Goal: Transaction & Acquisition: Purchase product/service

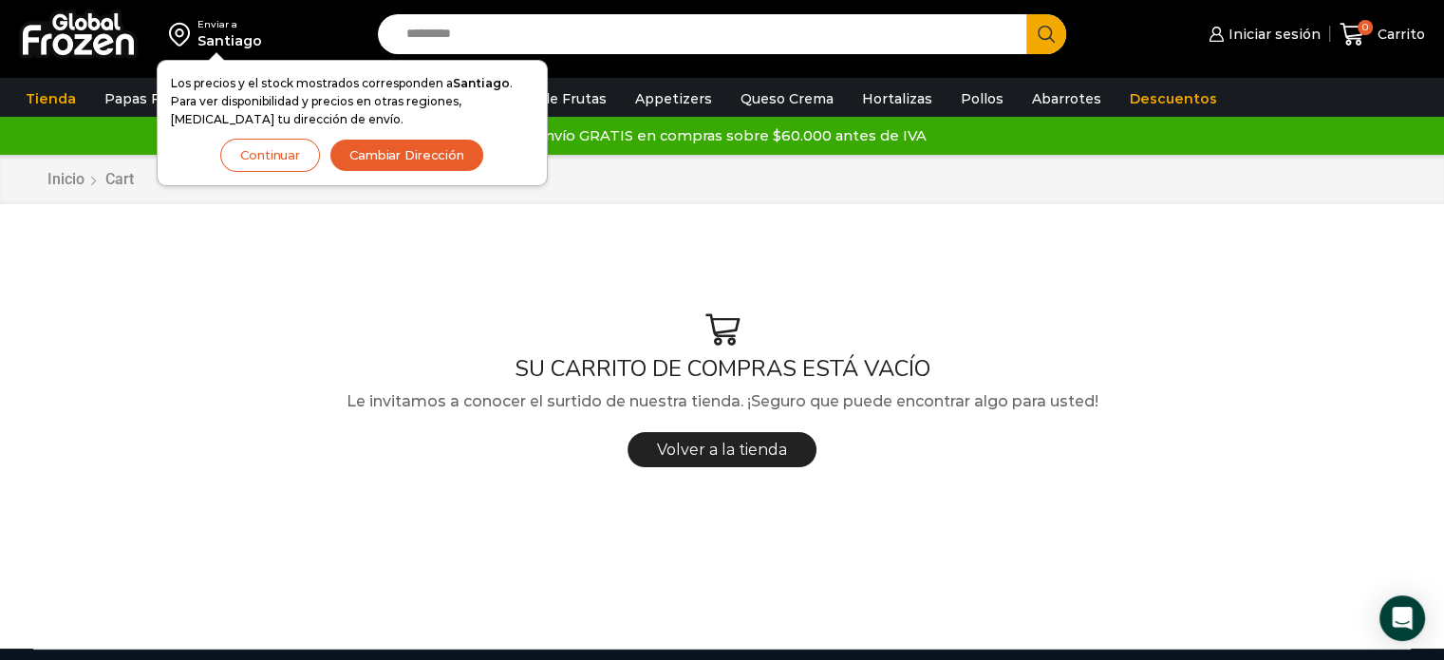
click at [372, 155] on button "Cambiar Dirección" at bounding box center [406, 155] width 155 height 33
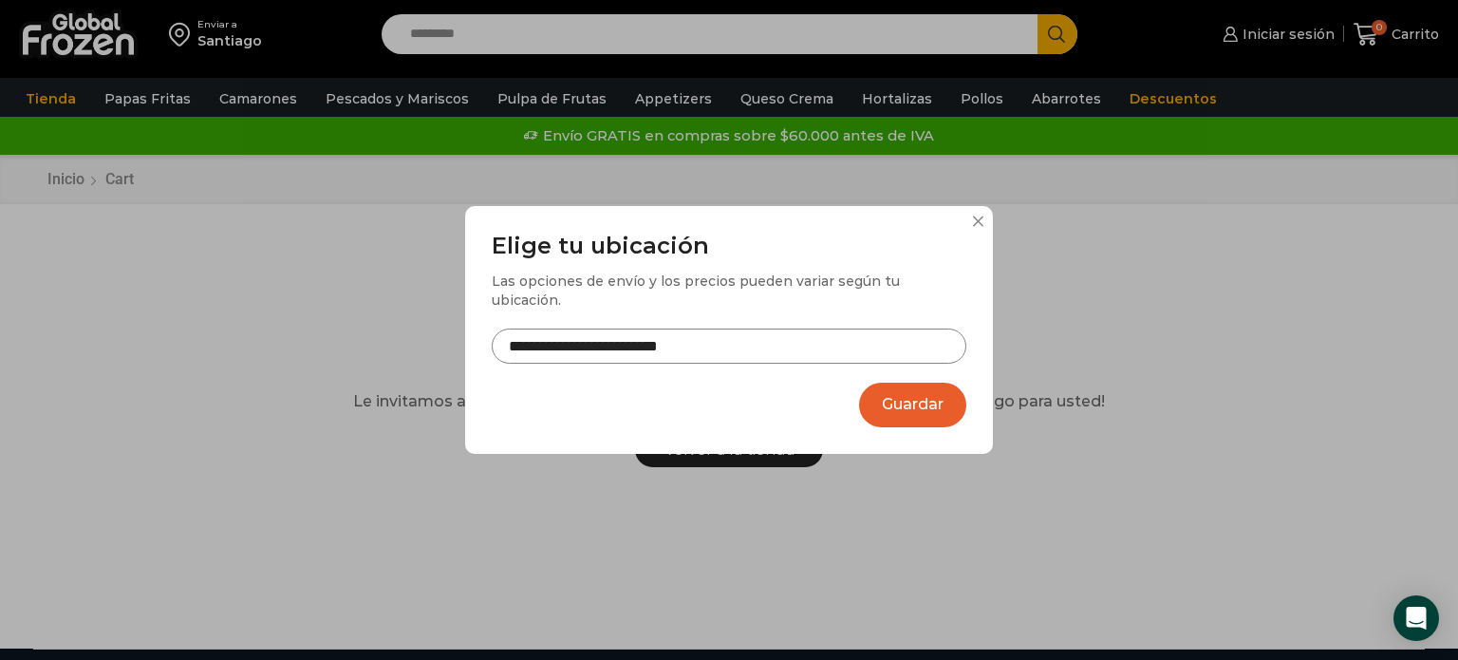
click at [932, 391] on button "Guardar" at bounding box center [912, 405] width 107 height 45
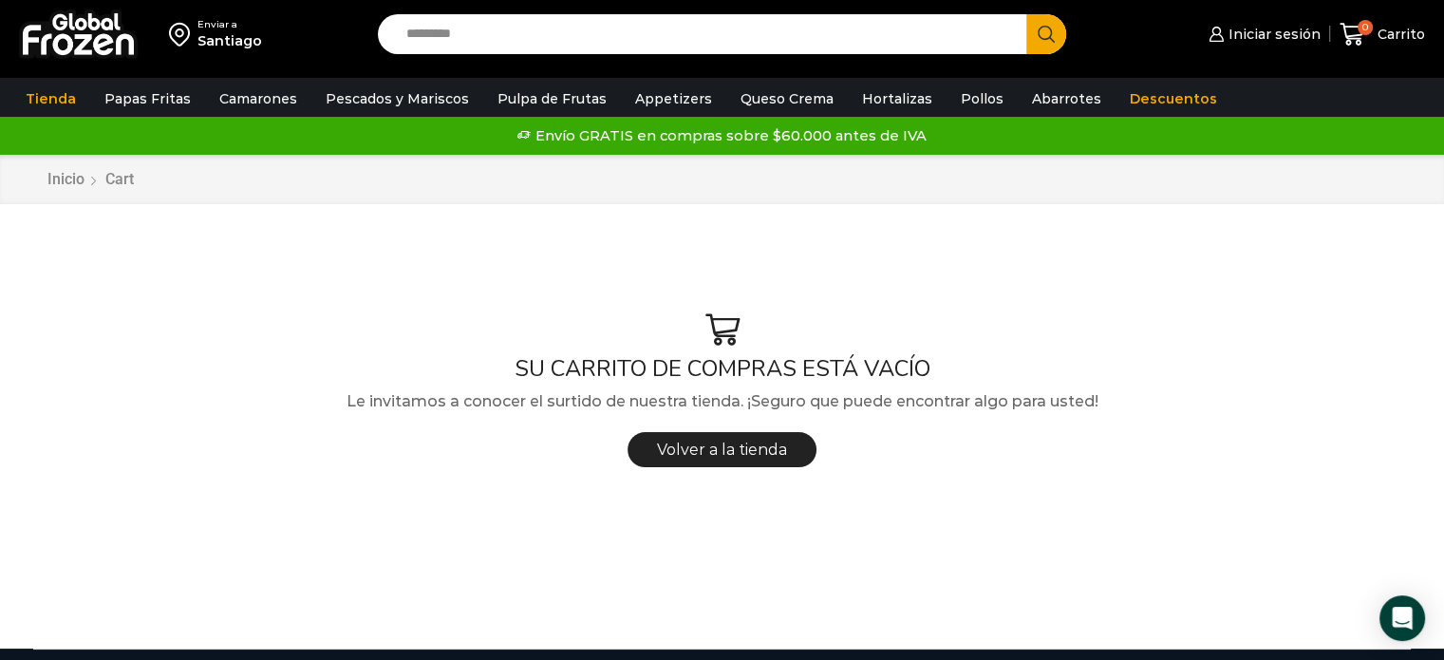
click at [436, 26] on input "Search input" at bounding box center [707, 34] width 621 height 40
type input "**********"
click at [1026, 14] on button "Search" at bounding box center [1046, 34] width 40 height 40
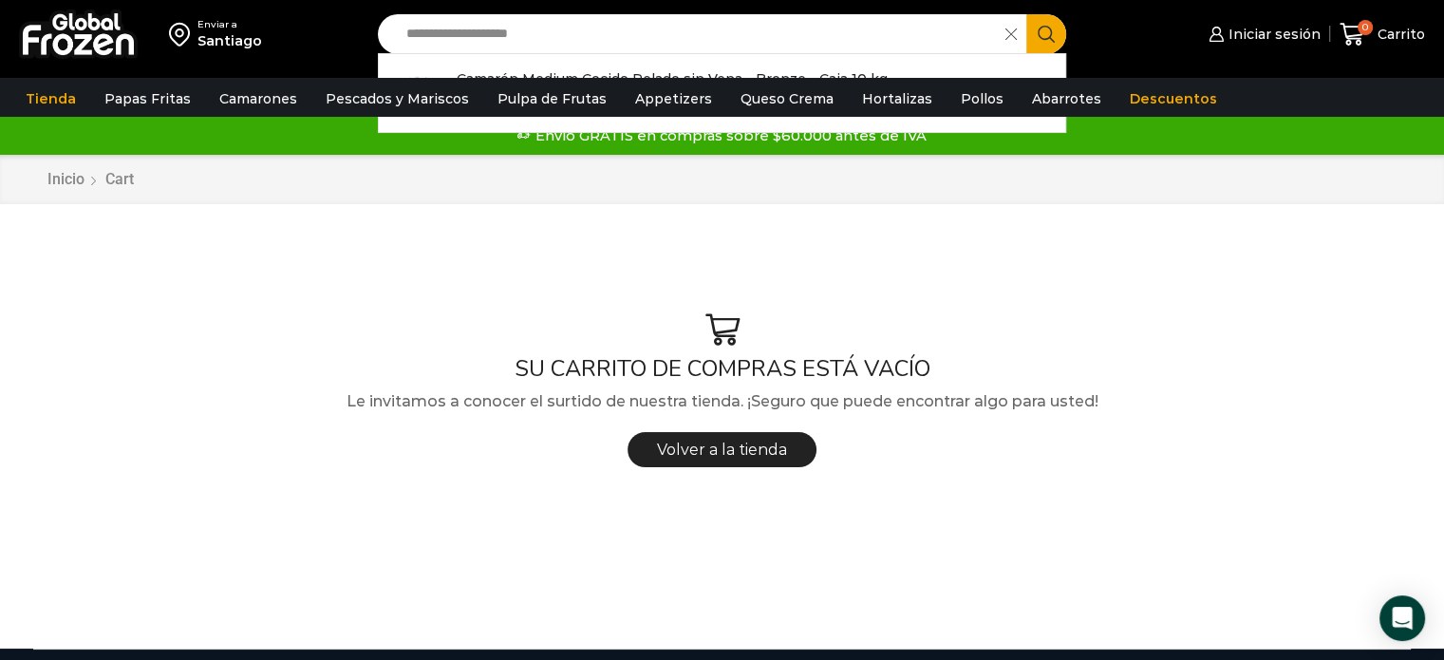
click at [1230, 295] on div "SU CARRITO DE COMPRAS ESTÁ VACÍO Le invitamos a conocer el surtido de nuestra t…" at bounding box center [722, 395] width 1378 height 335
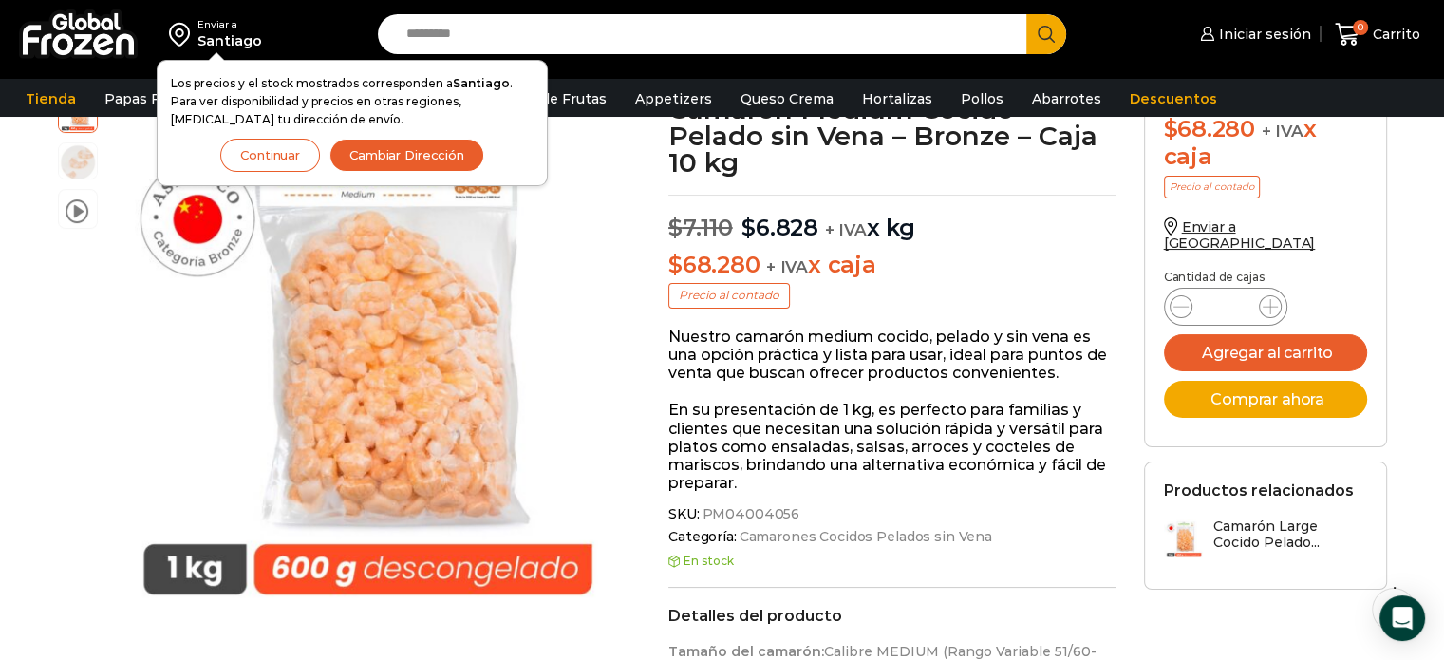
scroll to position [190, 0]
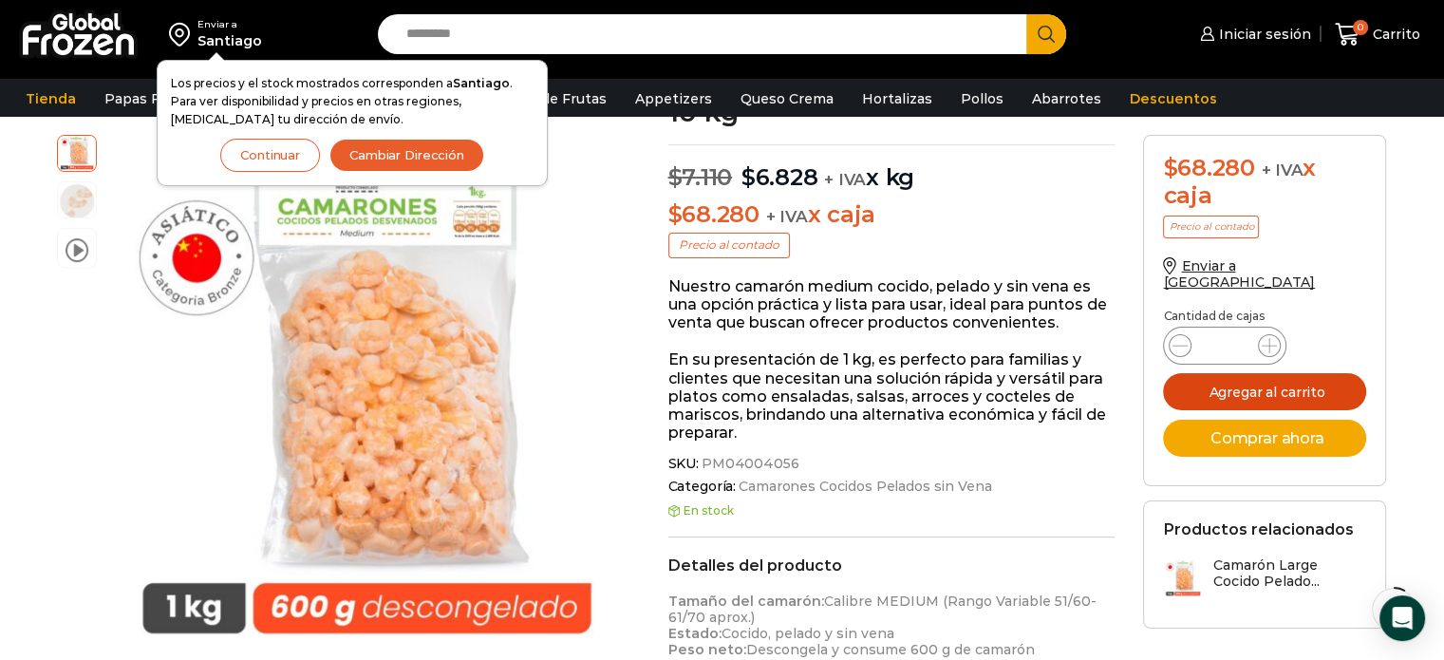
click at [1263, 374] on button "Agregar al carrito" at bounding box center [1264, 391] width 203 height 37
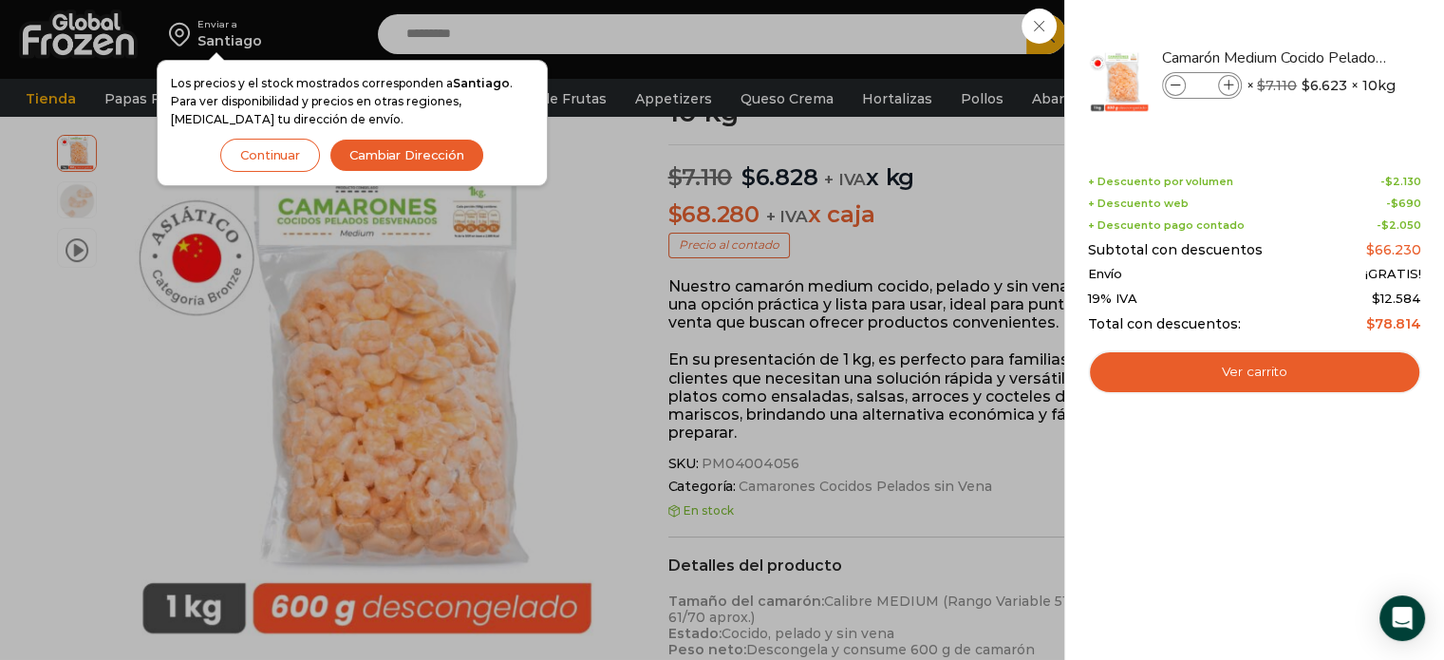
click at [1330, 28] on div "1 Carrito 1 1 Shopping Cart *" at bounding box center [1377, 34] width 95 height 45
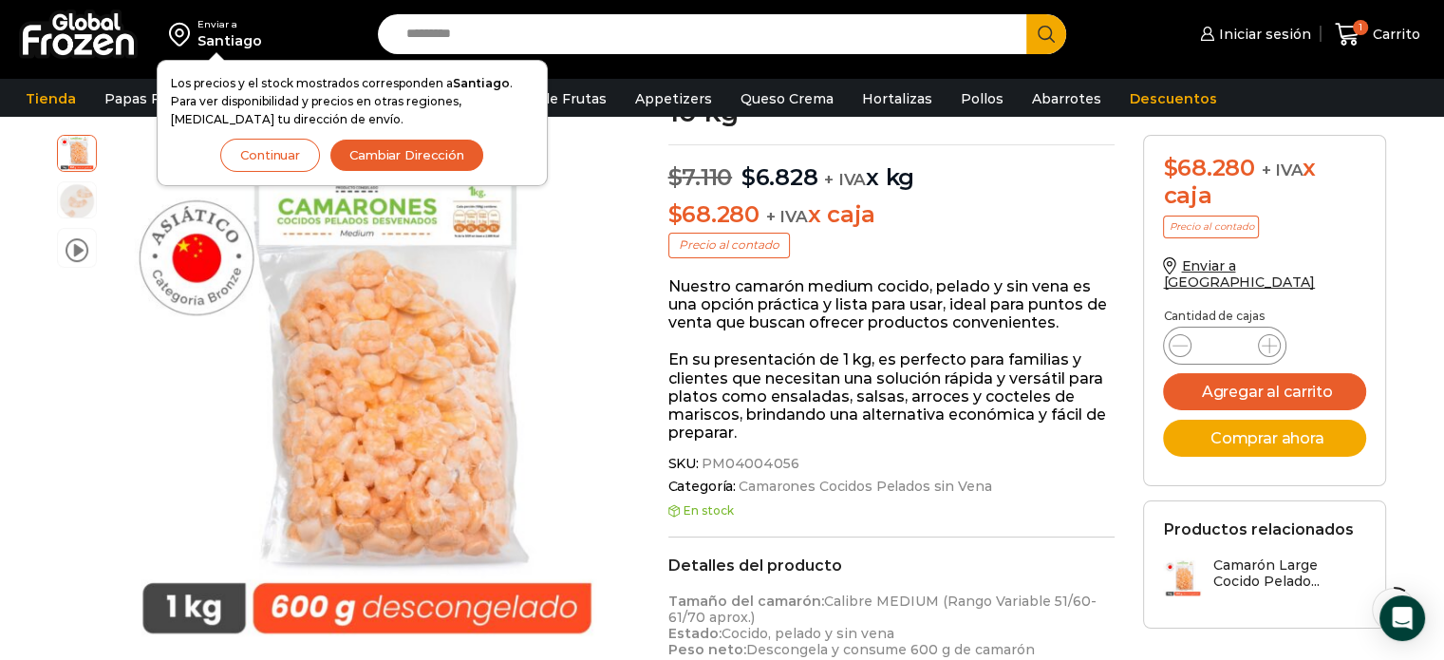
click at [887, 29] on input "Search input" at bounding box center [707, 34] width 621 height 40
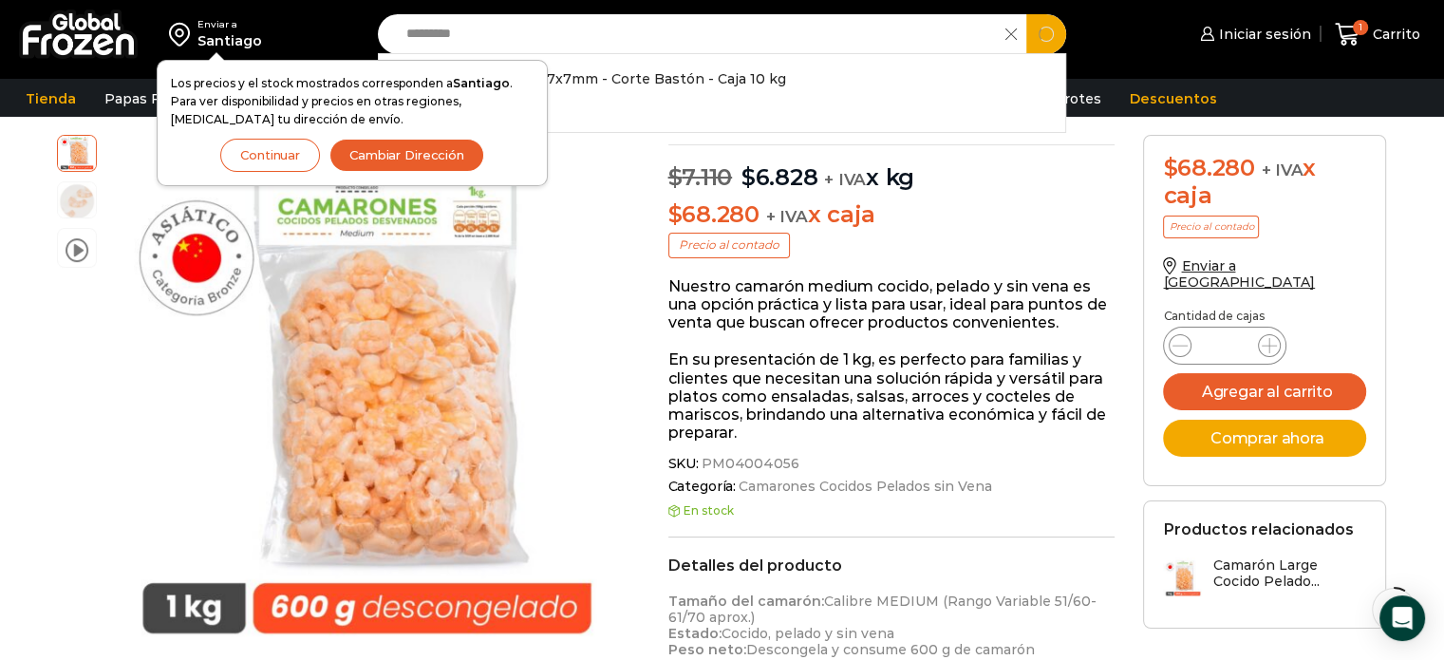
type input "*********"
click at [1026, 14] on button "Search" at bounding box center [1046, 34] width 40 height 40
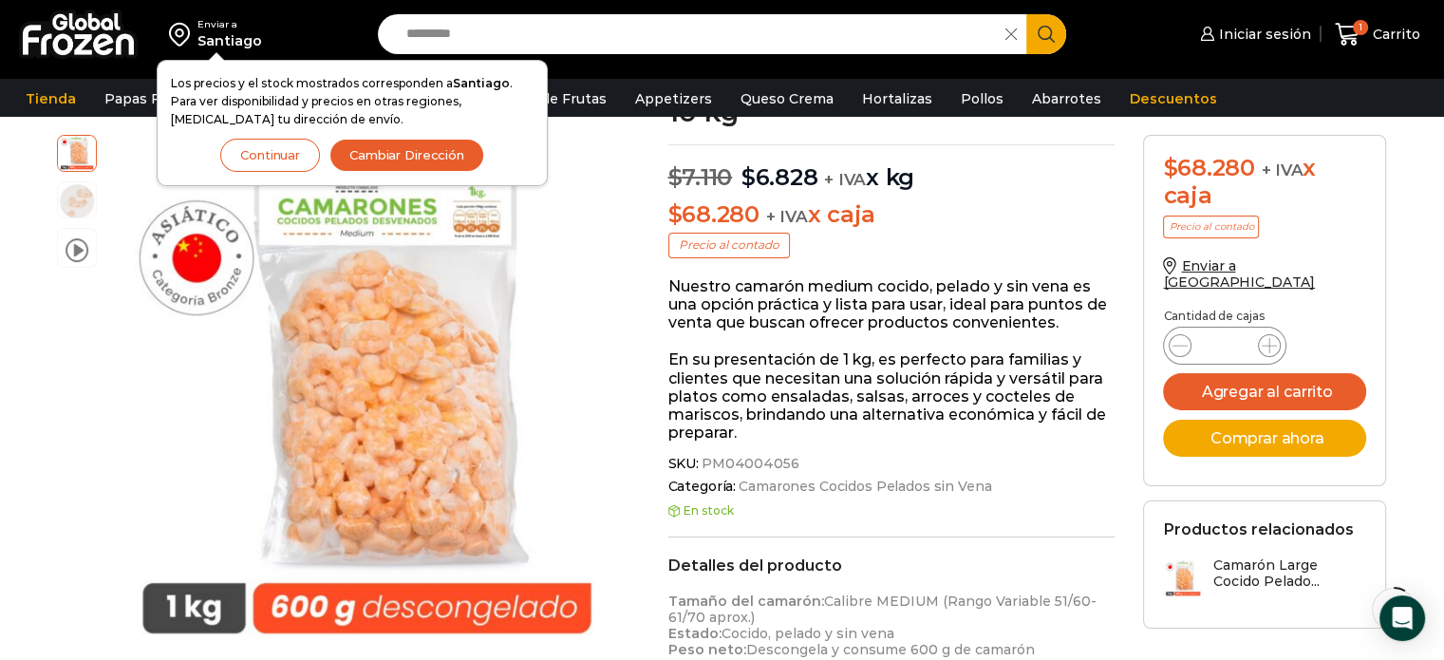
click at [306, 148] on button "Continuar" at bounding box center [270, 155] width 100 height 33
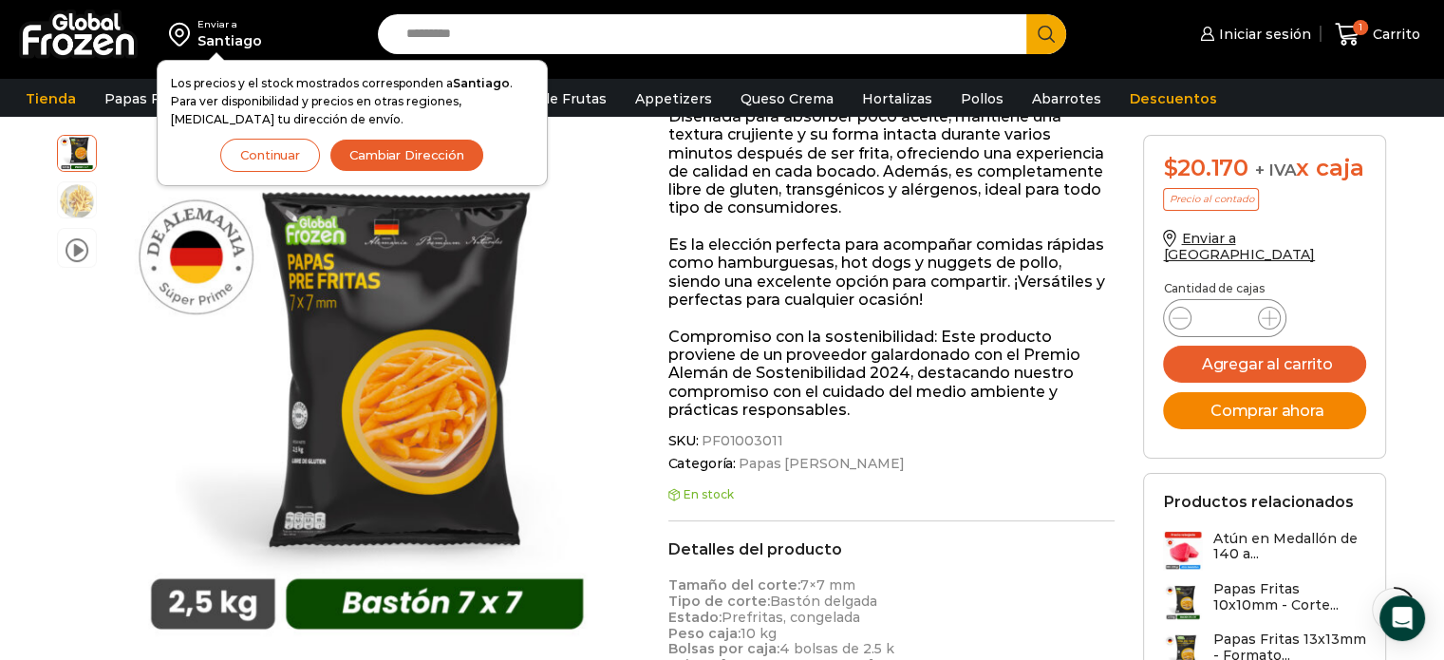
scroll to position [475, 0]
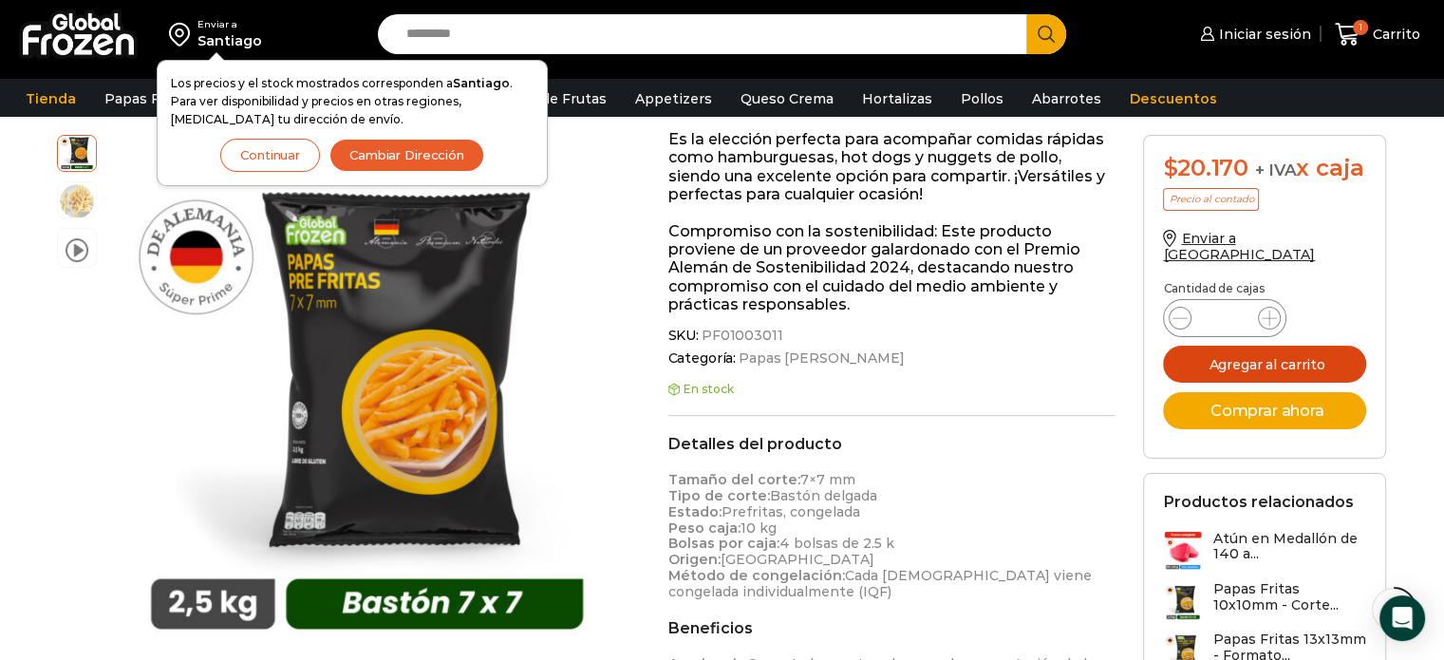
click at [1230, 350] on button "Agregar al carrito" at bounding box center [1264, 364] width 203 height 37
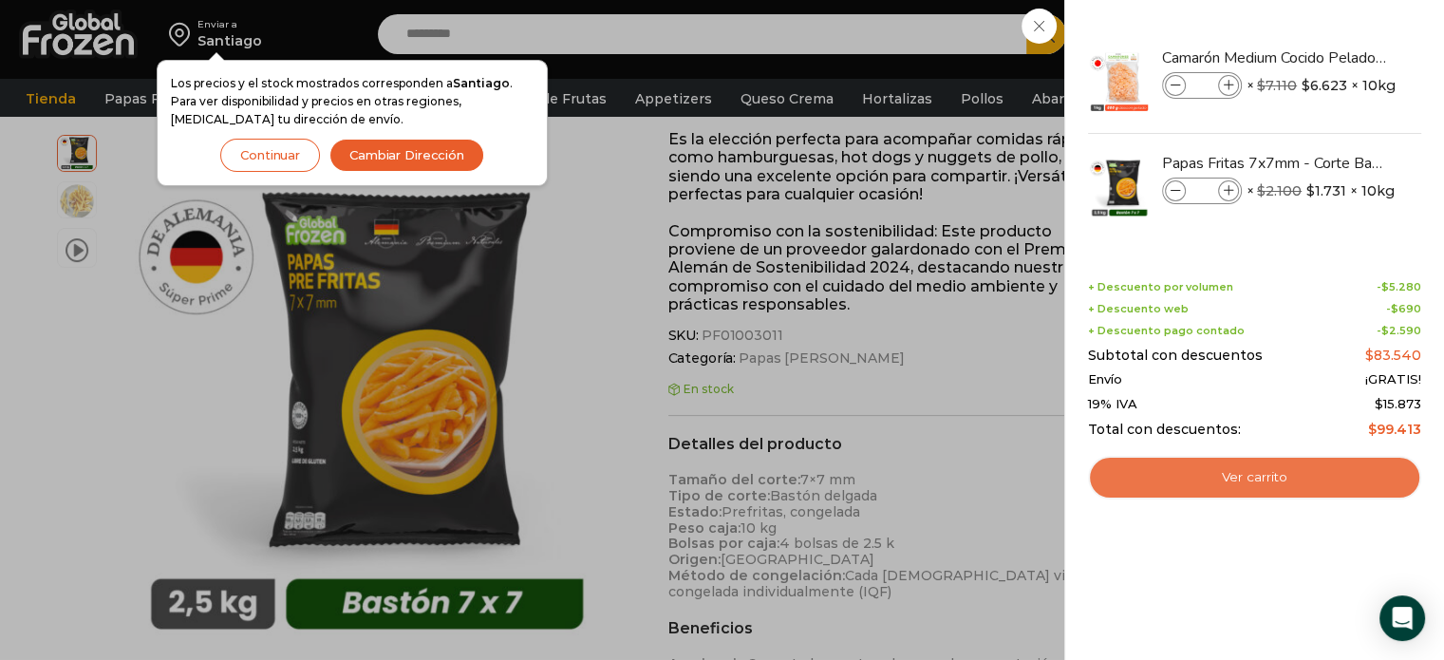
click at [1235, 465] on link "Ver carrito" at bounding box center [1254, 478] width 333 height 44
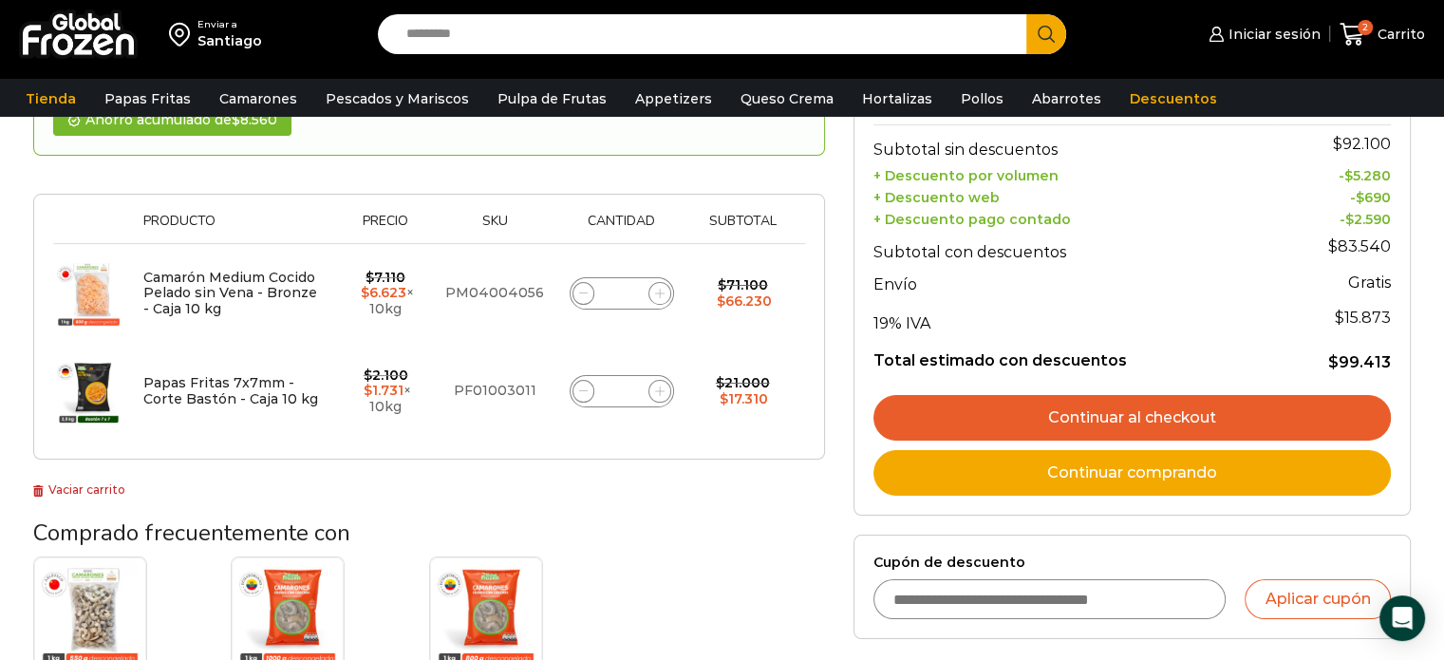
scroll to position [285, 0]
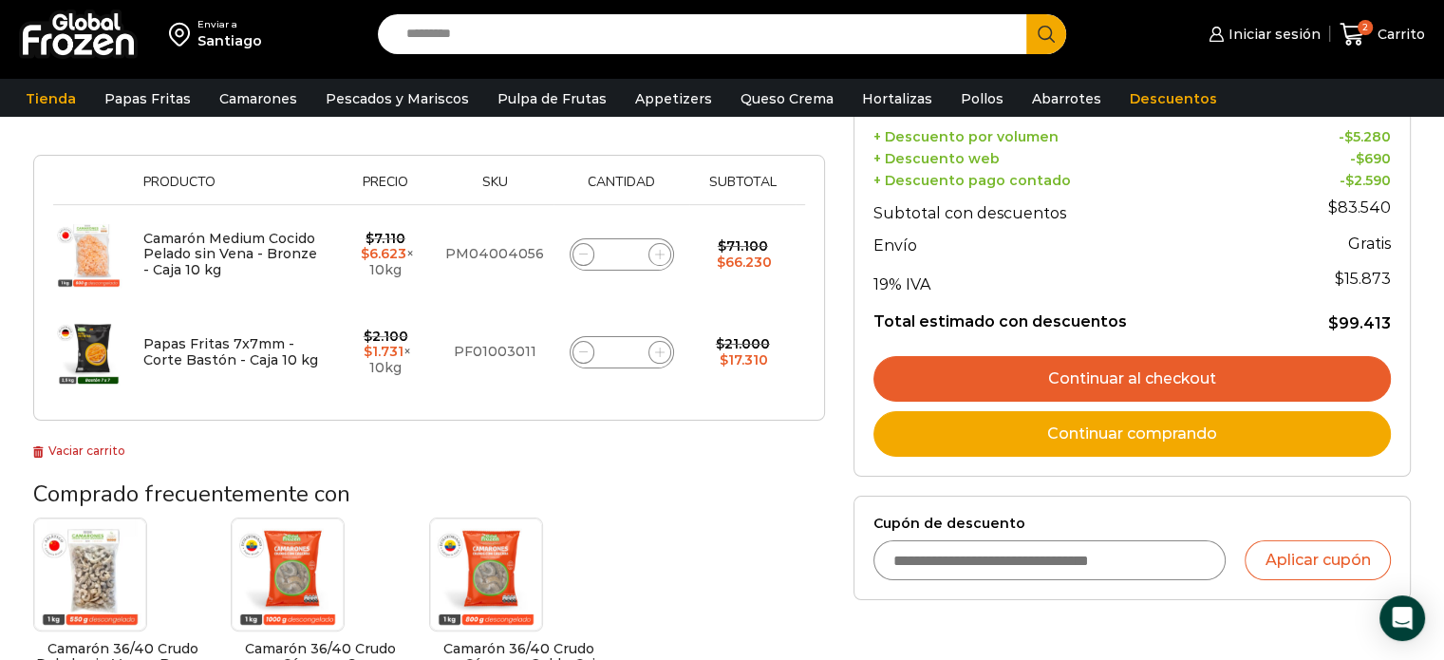
click at [1098, 364] on link "Continuar al checkout" at bounding box center [1132, 379] width 517 height 46
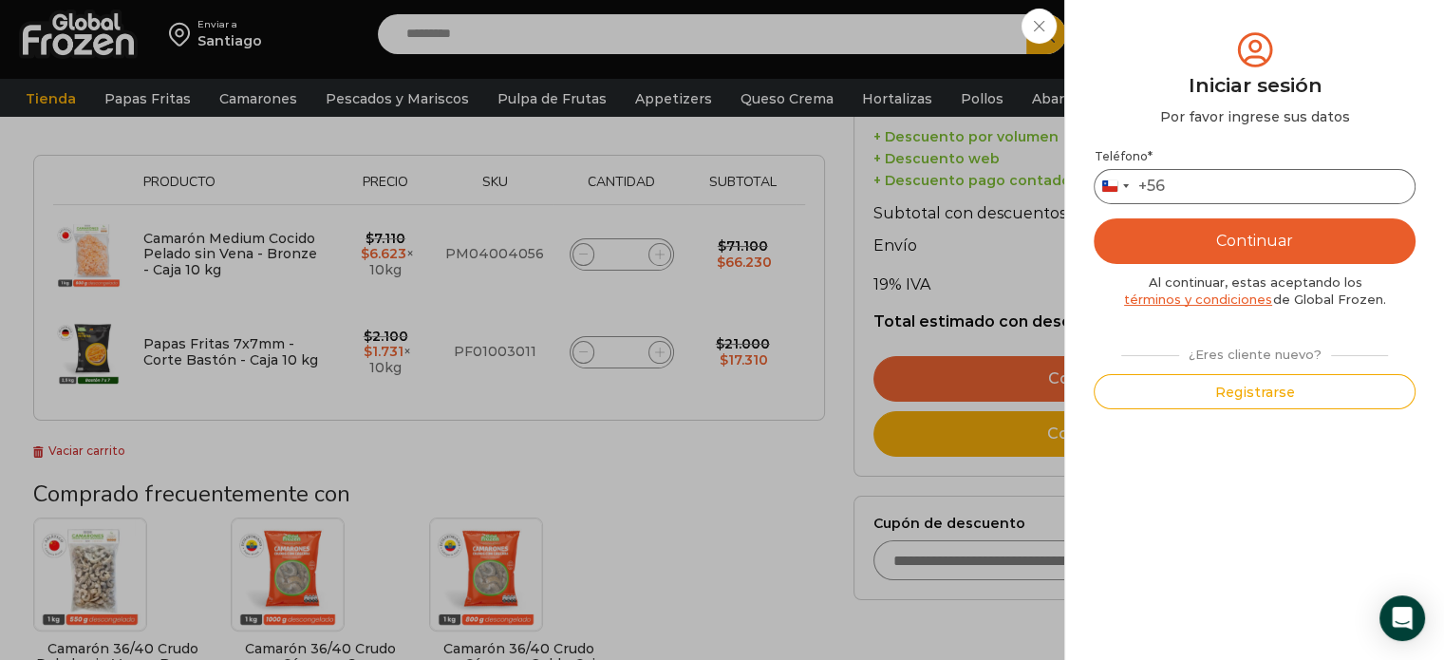
click at [1191, 193] on input "Teléfono *" at bounding box center [1255, 186] width 322 height 35
type input "*********"
click at [1195, 239] on button "Continuar" at bounding box center [1255, 241] width 322 height 46
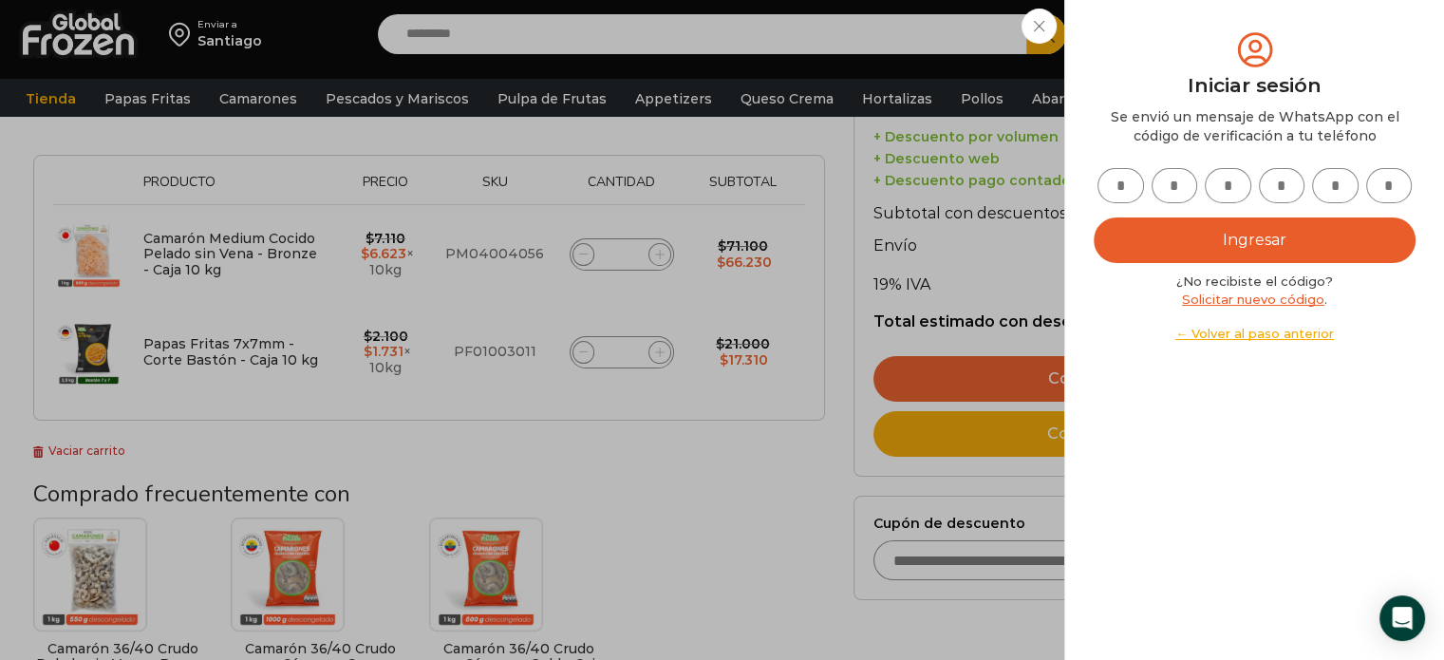
click at [1131, 190] on input "text" at bounding box center [1121, 185] width 47 height 35
type input "*"
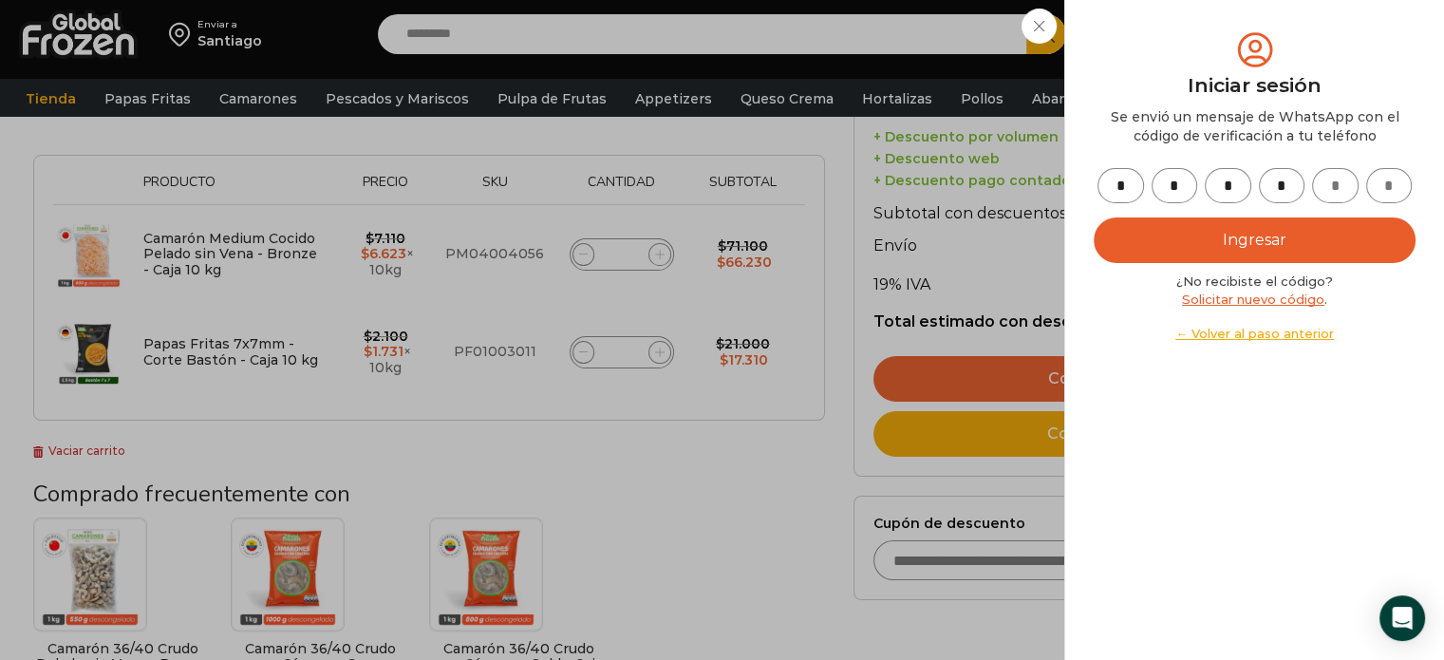
type input "*"
click at [1147, 232] on button "Ingresar" at bounding box center [1255, 240] width 322 height 46
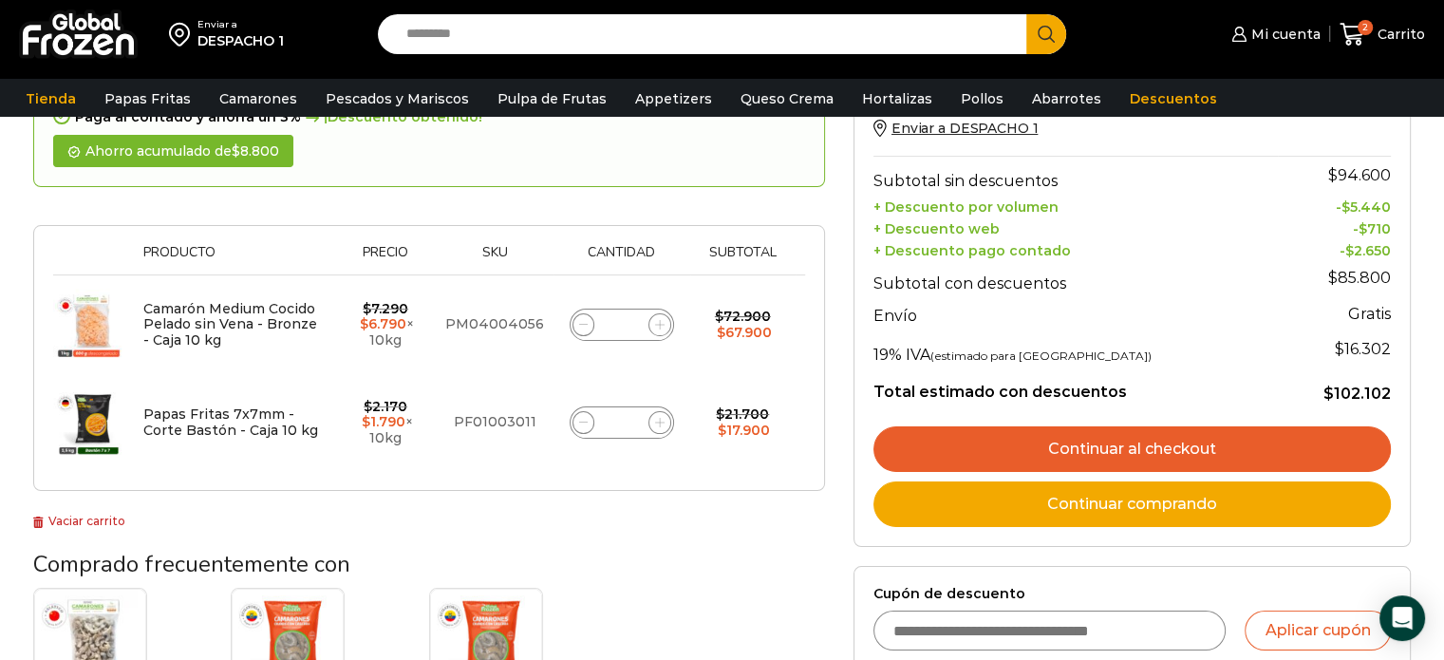
scroll to position [182, 0]
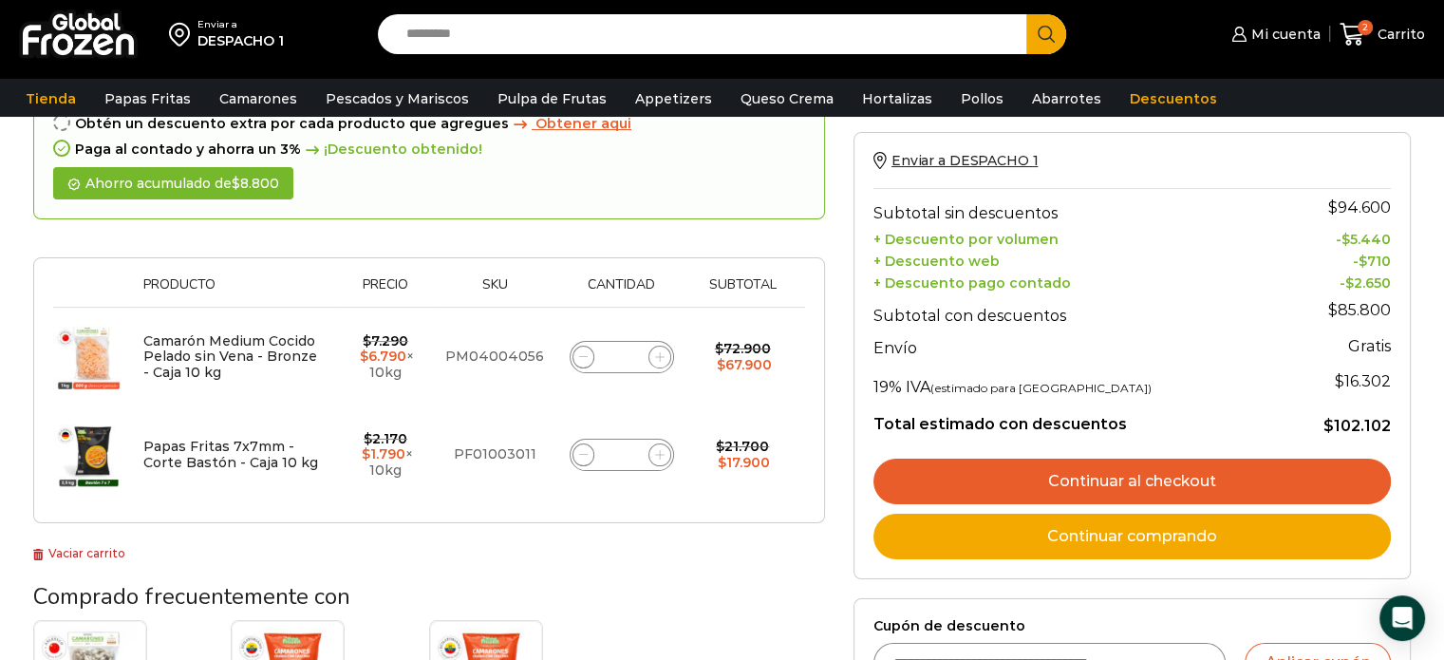
click at [983, 489] on link "Continuar al checkout" at bounding box center [1132, 482] width 517 height 46
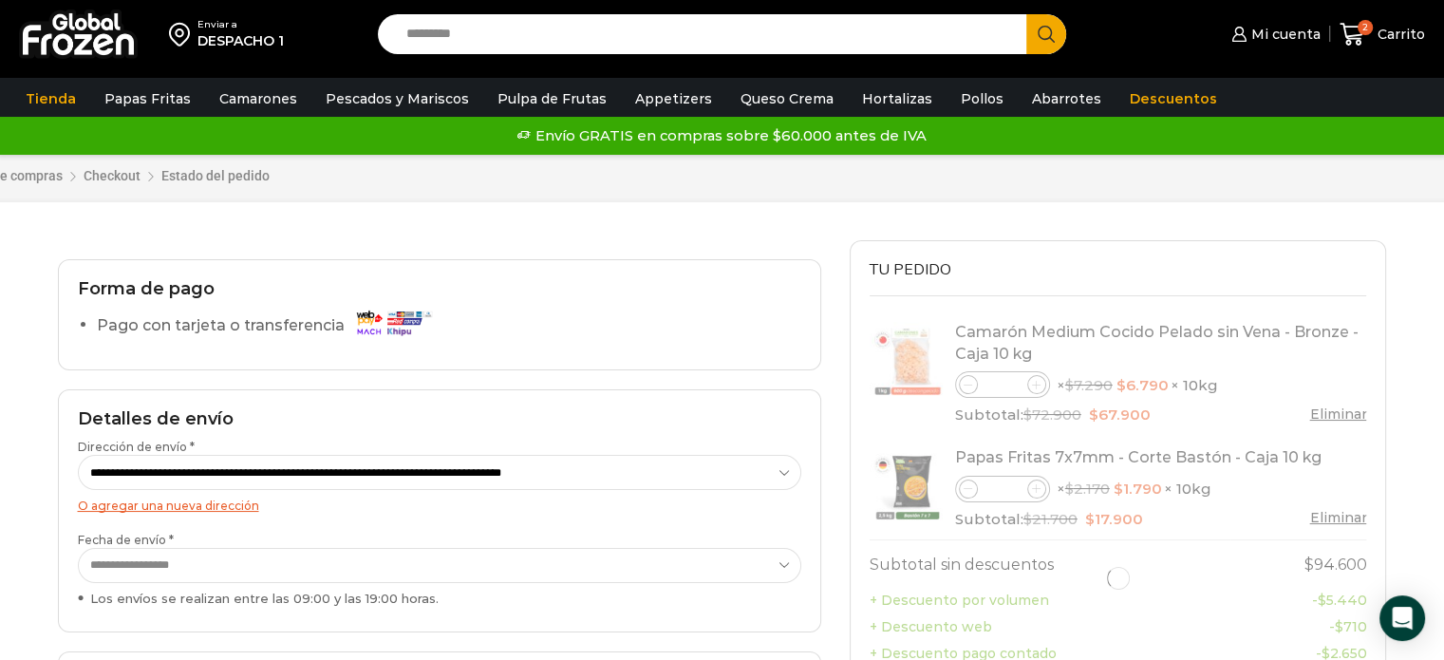
select select "*"
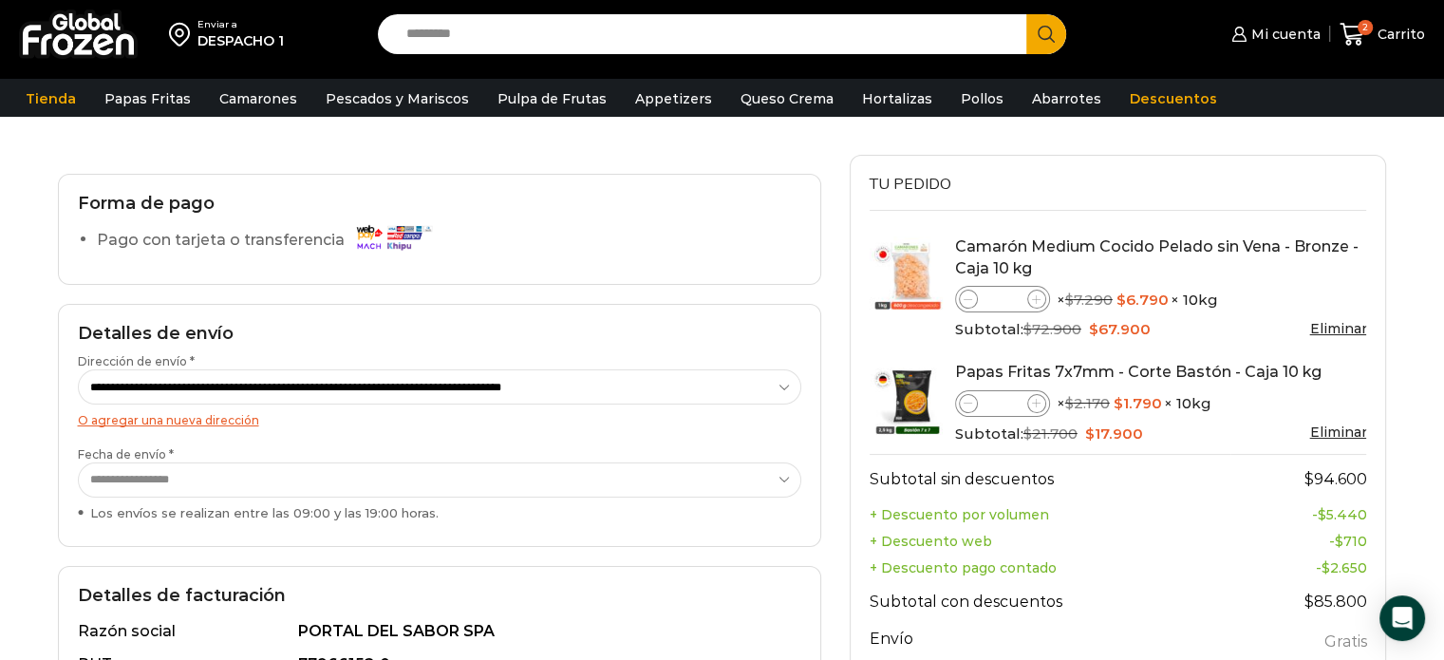
scroll to position [475, 0]
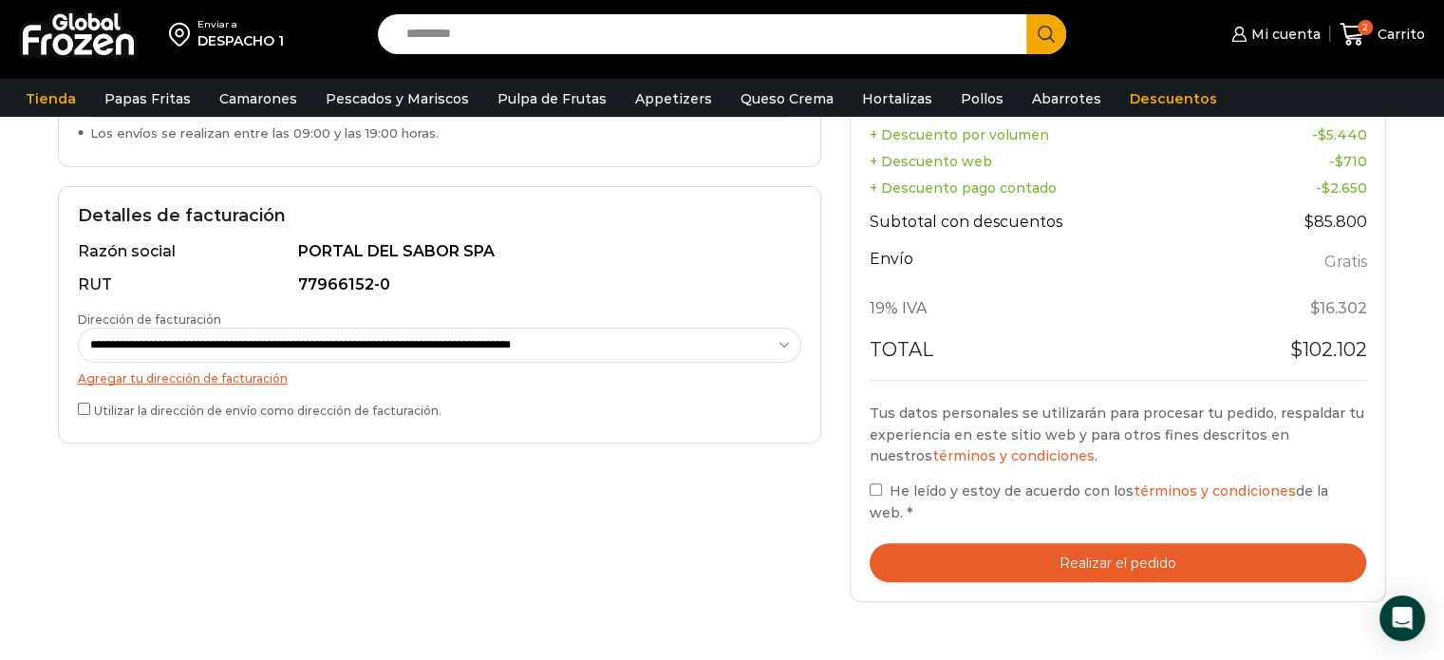
click at [1042, 543] on button "Realizar el pedido" at bounding box center [1119, 562] width 498 height 39
